Goal: Task Accomplishment & Management: Complete application form

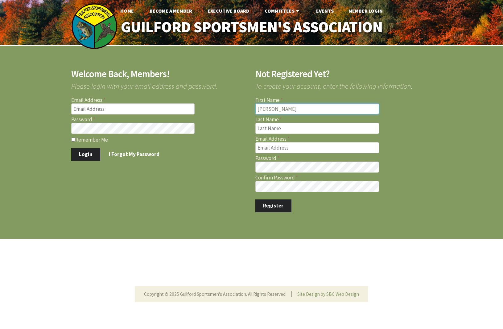
type input "Nicolaos"
type input "J"
type input "[PERSON_NAME]"
type input "[EMAIL_ADDRESS][DOMAIN_NAME]"
click at [271, 209] on button "Register" at bounding box center [273, 206] width 36 height 13
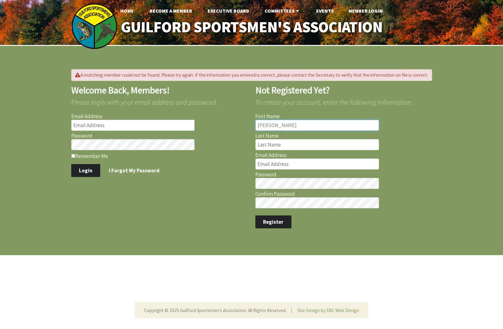
type input "[PERSON_NAME]"
type input "[EMAIL_ADDRESS][DOMAIN_NAME]"
click at [279, 220] on button "Register" at bounding box center [273, 222] width 36 height 13
click at [227, 170] on footer "Login I Forgot My Password" at bounding box center [159, 169] width 177 height 18
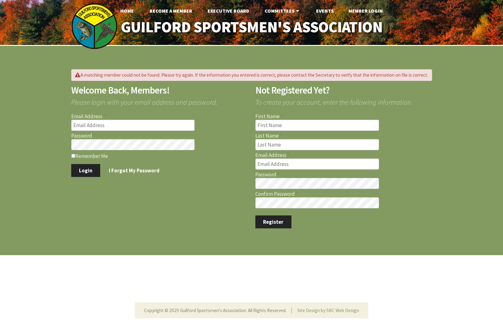
scroll to position [2, 0]
